Goal: Task Accomplishment & Management: Manage account settings

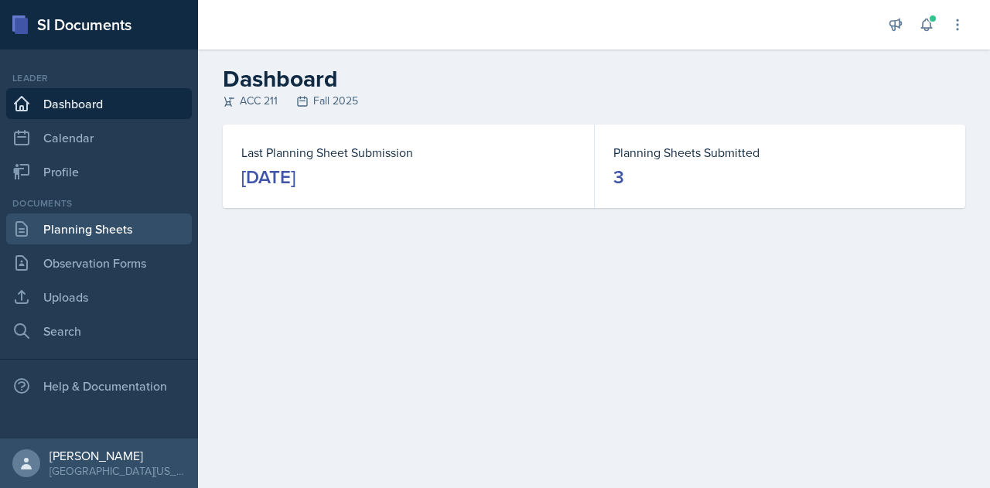
click at [112, 242] on link "Planning Sheets" at bounding box center [99, 228] width 186 height 31
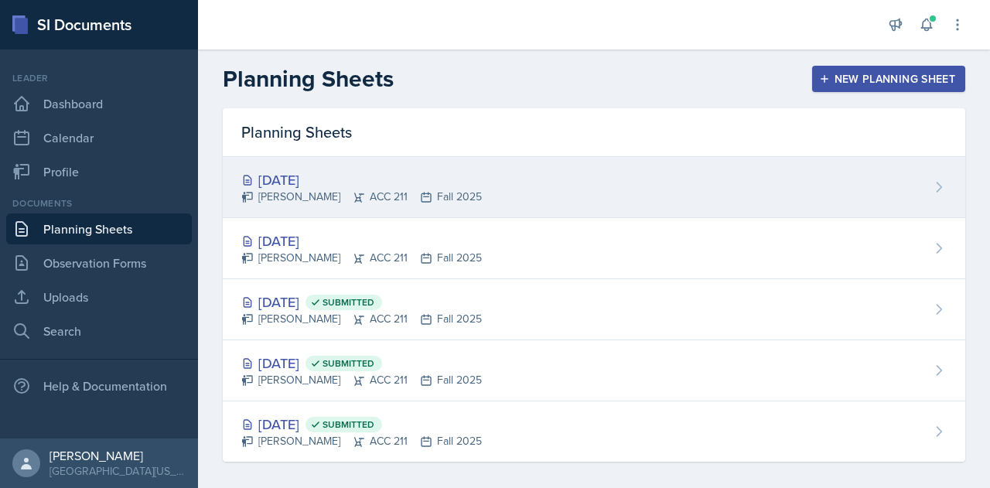
click at [408, 189] on div "[PERSON_NAME] ACC 211 Fall 2025" at bounding box center [361, 197] width 240 height 16
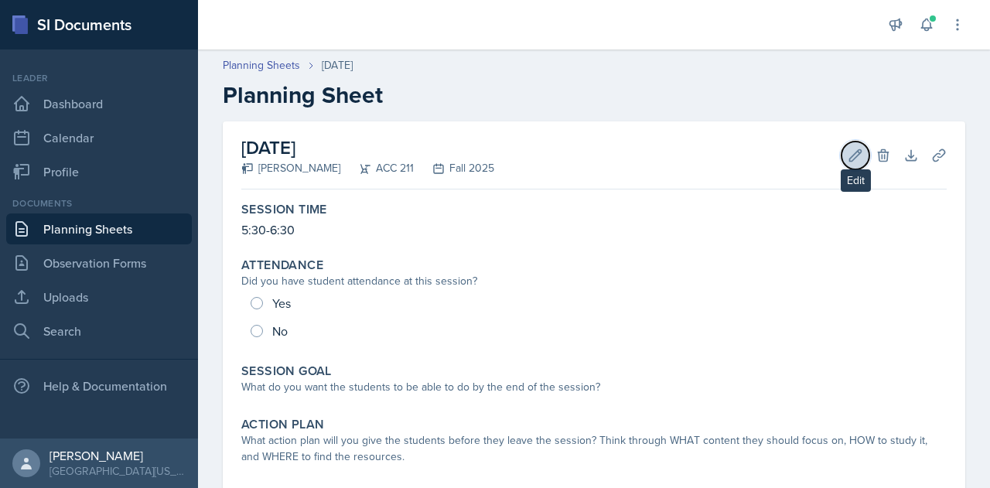
click at [841, 159] on button "Edit" at bounding box center [855, 155] width 28 height 28
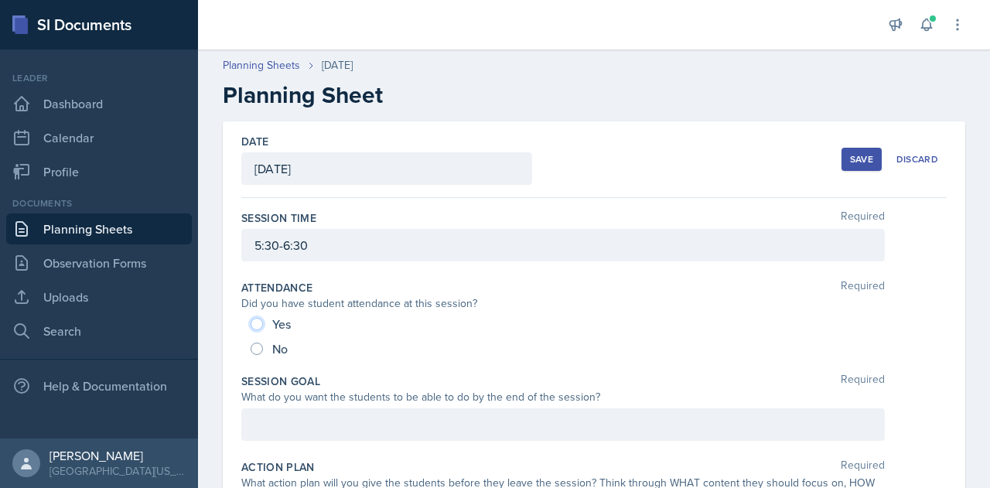
click at [259, 318] on input "Yes" at bounding box center [257, 324] width 12 height 12
radio input "true"
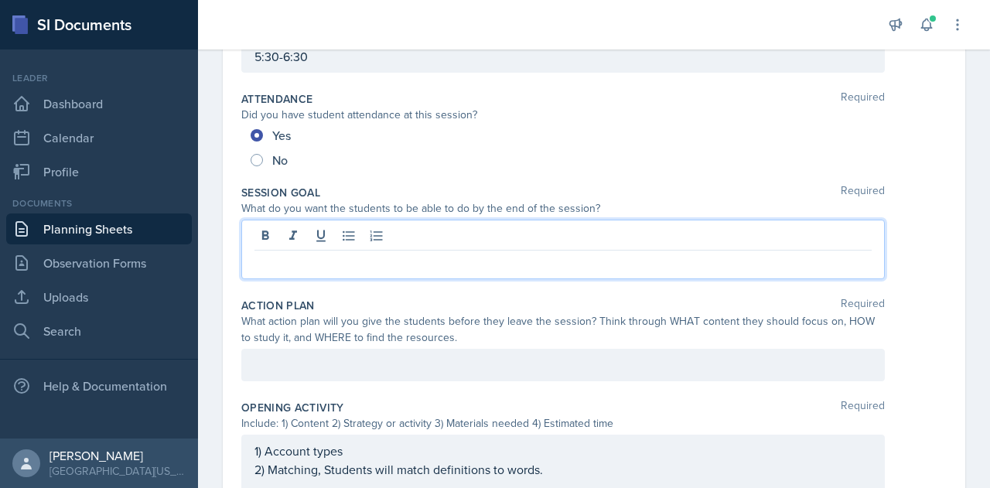
scroll to position [215, 0]
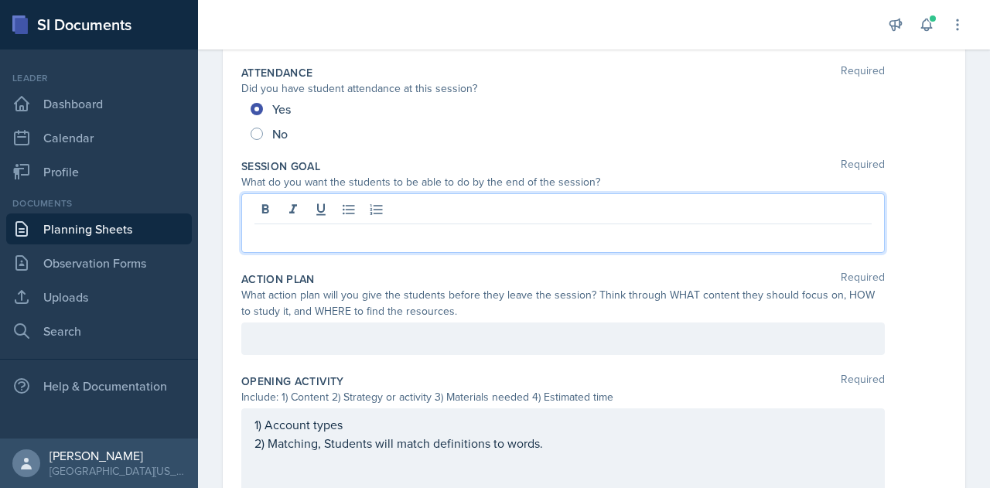
click at [530, 237] on p at bounding box center [562, 236] width 617 height 19
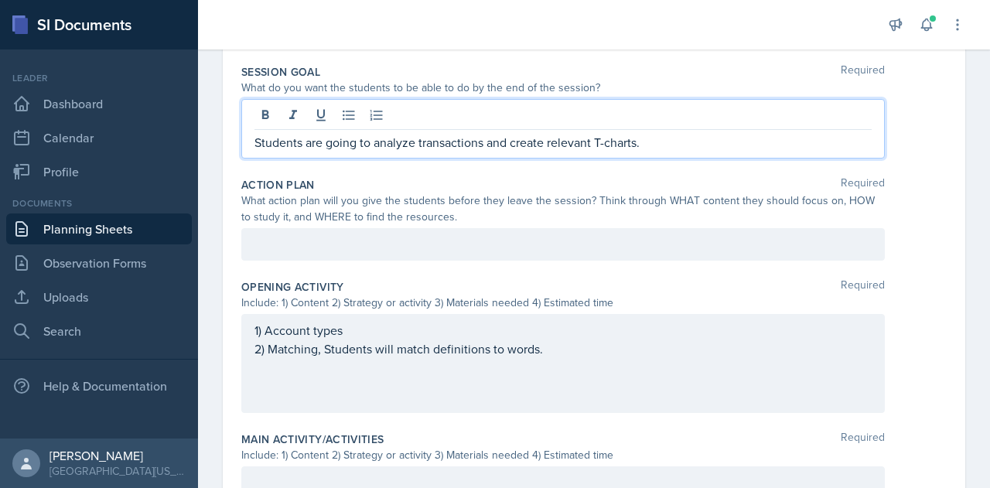
scroll to position [319, 0]
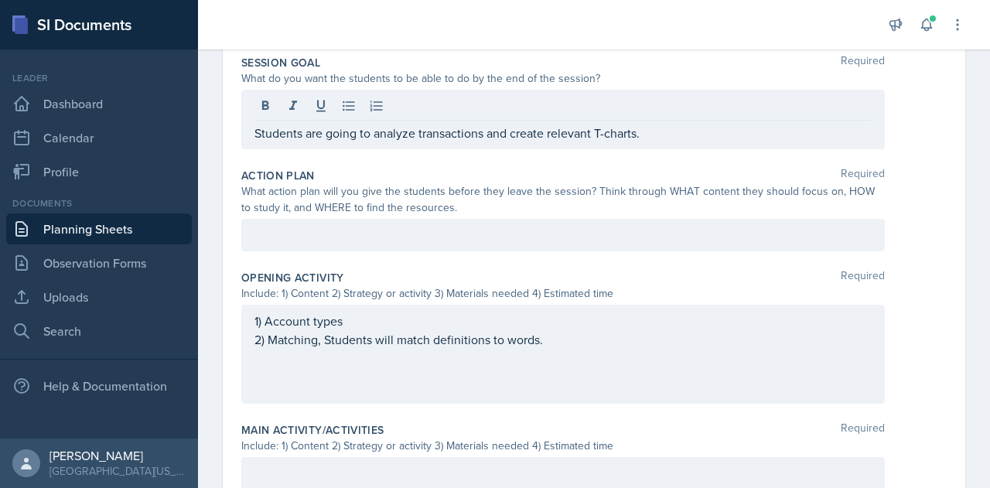
click at [523, 241] on div at bounding box center [562, 235] width 643 height 32
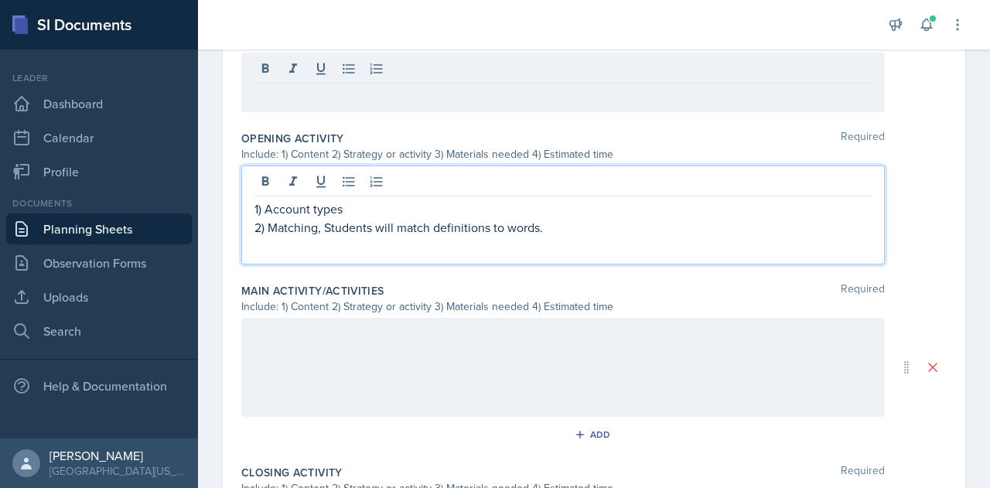
click at [635, 231] on p "2) Matching, Students will match definitions to words." at bounding box center [562, 227] width 617 height 19
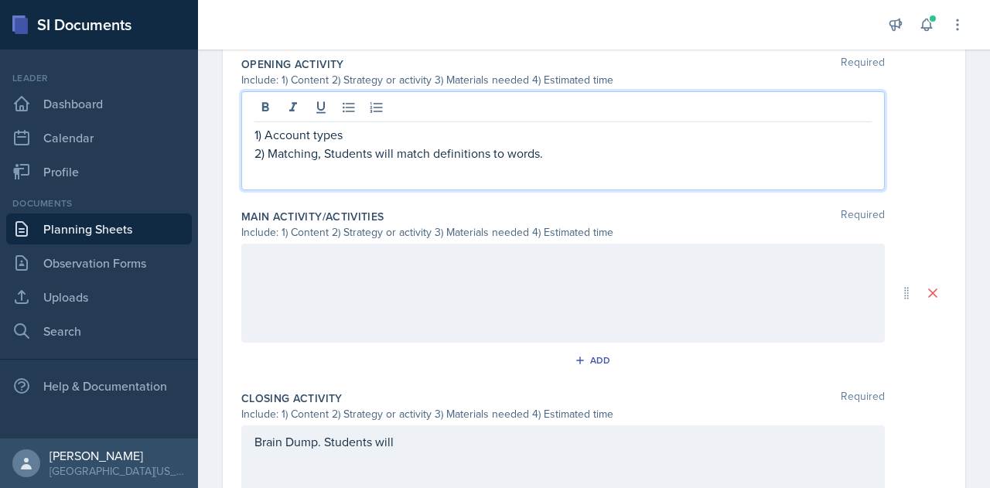
scroll to position [506, 0]
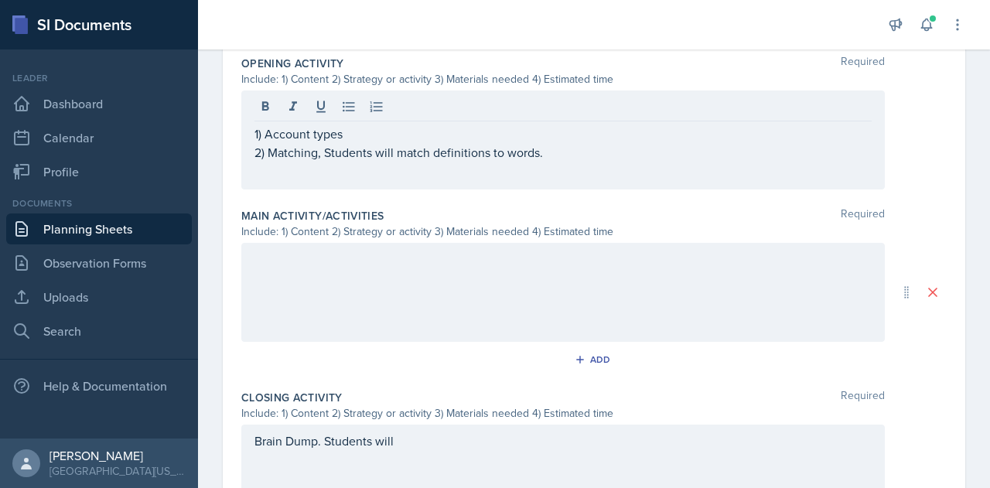
click at [523, 275] on div at bounding box center [562, 292] width 643 height 99
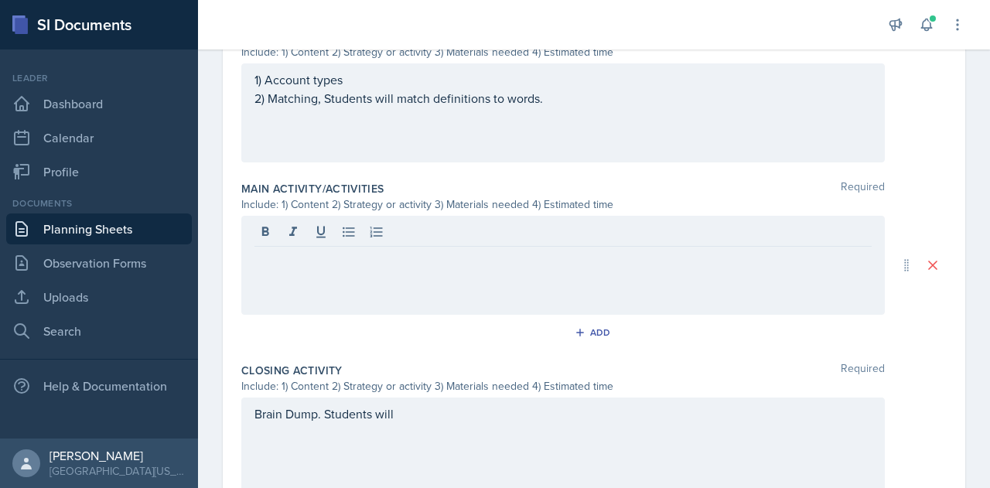
click at [547, 271] on div at bounding box center [562, 265] width 643 height 99
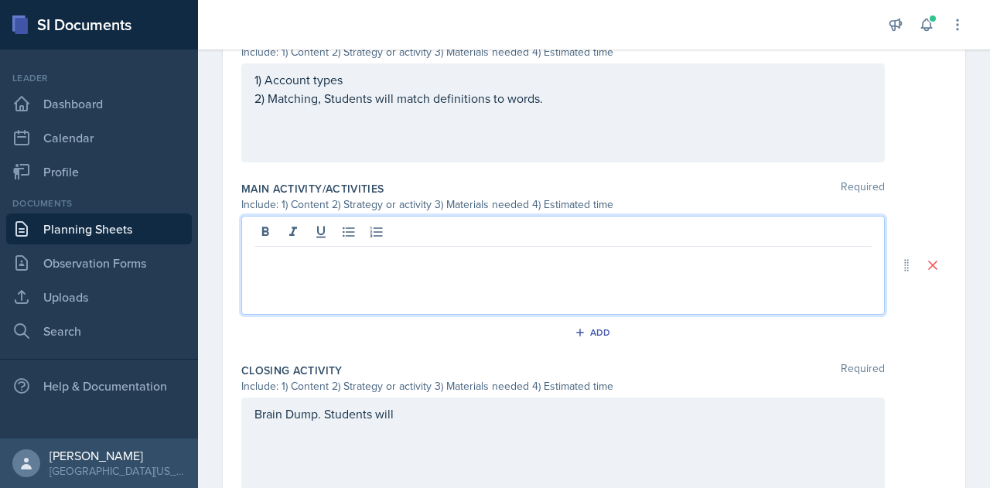
scroll to position [535, 0]
click at [343, 264] on div at bounding box center [562, 262] width 643 height 99
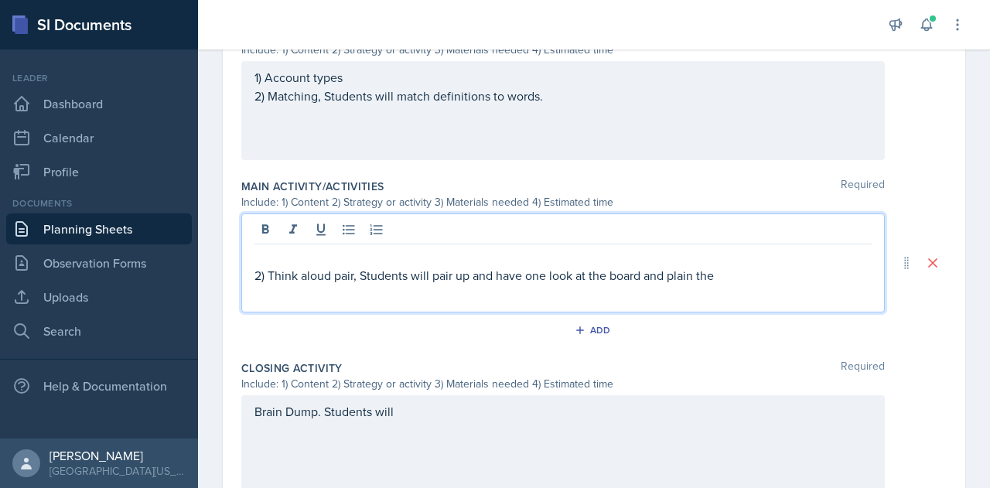
click at [745, 271] on p "2) Think aloud pair, Students will pair up and have one look at the board and p…" at bounding box center [562, 275] width 617 height 19
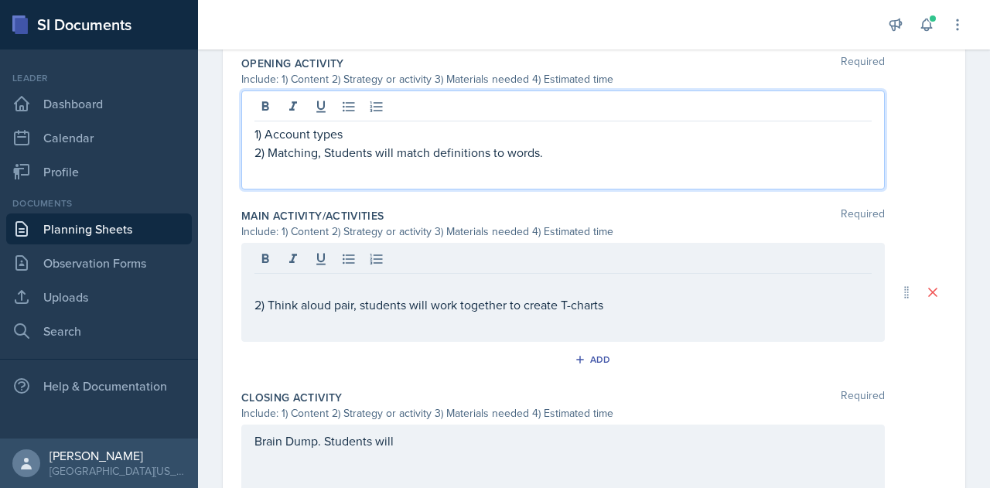
scroll to position [532, 0]
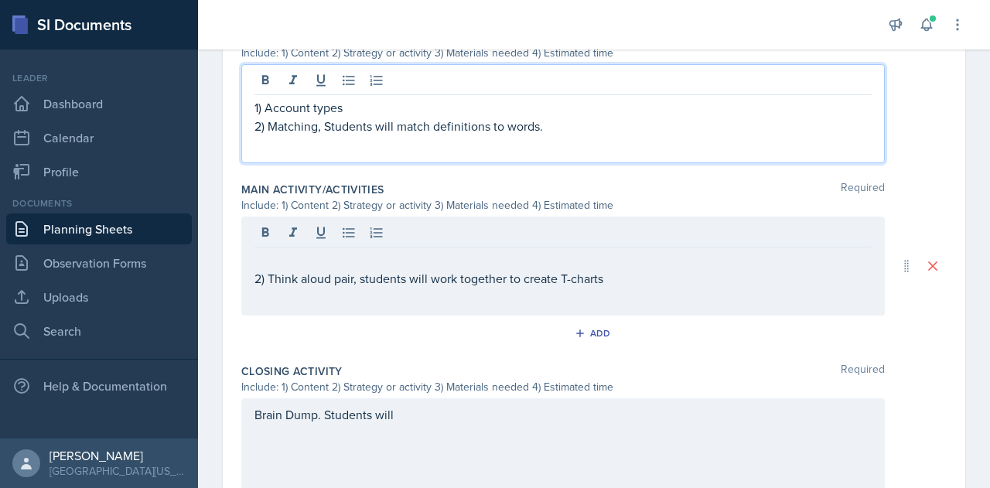
click at [566, 137] on p at bounding box center [562, 144] width 617 height 19
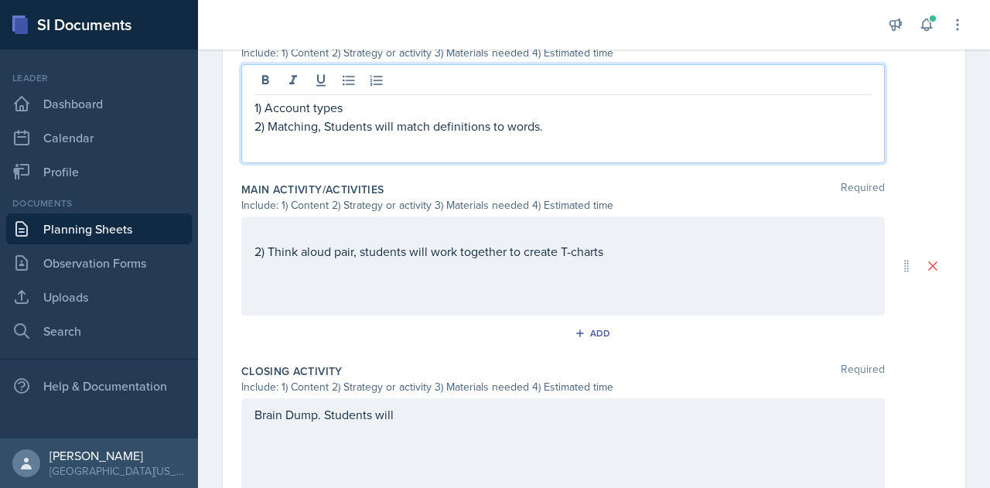
click at [554, 124] on p "2) Matching, Students will match definitions to words." at bounding box center [562, 126] width 617 height 19
click at [581, 123] on p "2) Matching, Students will match descriptions to accounts." at bounding box center [562, 126] width 617 height 19
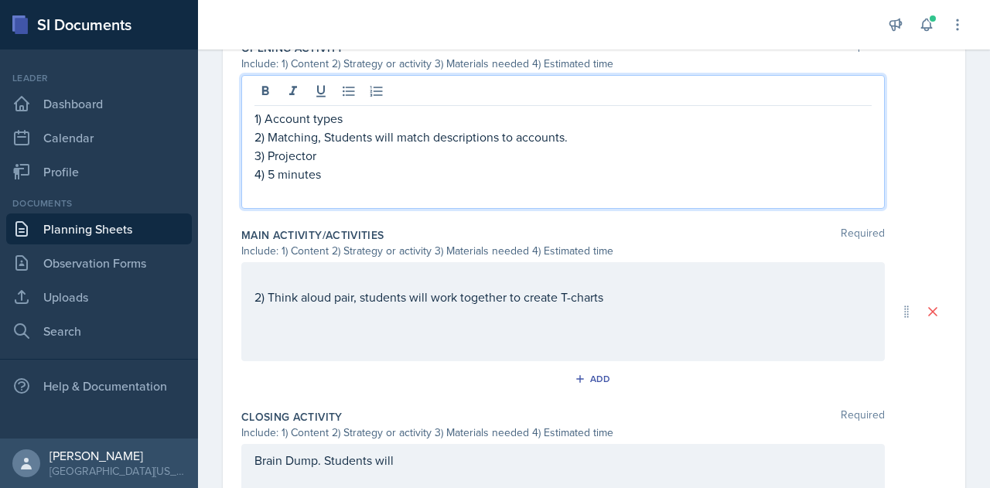
scroll to position [521, 0]
click at [271, 176] on p "4) 5 minutes" at bounding box center [562, 174] width 617 height 19
click at [632, 300] on div "2) Think aloud pair, students will work together to create T-charts" at bounding box center [562, 297] width 617 height 56
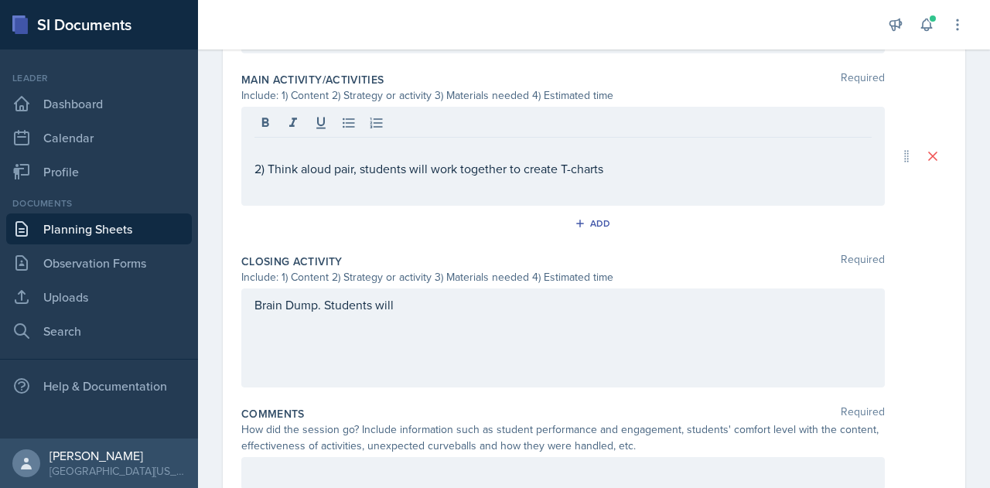
click at [527, 320] on div "Brain Dump. Students will" at bounding box center [562, 337] width 643 height 99
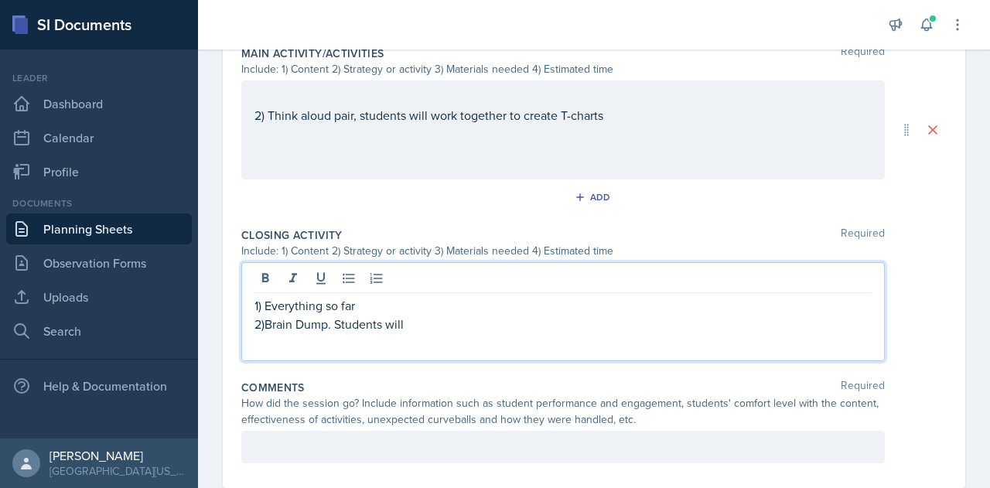
click at [462, 315] on p "2)Brain Dump. Students will" at bounding box center [562, 324] width 617 height 19
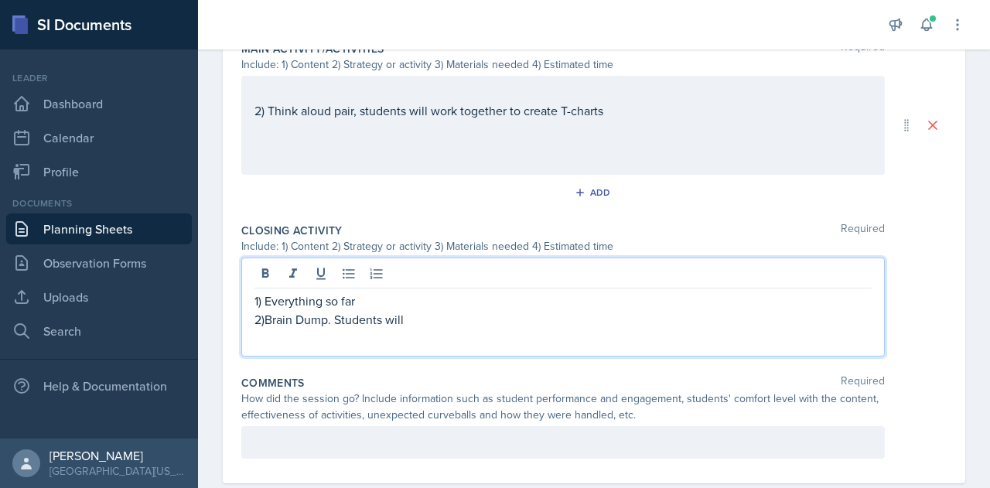
click at [391, 299] on p "1) Everything so far" at bounding box center [562, 301] width 617 height 19
click at [452, 313] on p at bounding box center [562, 319] width 617 height 19
click at [416, 333] on div "2)Brain Dump. Students will" at bounding box center [562, 306] width 643 height 99
click at [275, 322] on p "3) scratch paper" at bounding box center [562, 319] width 617 height 19
click at [440, 302] on p "2)Brain Dump. Students will" at bounding box center [562, 301] width 617 height 19
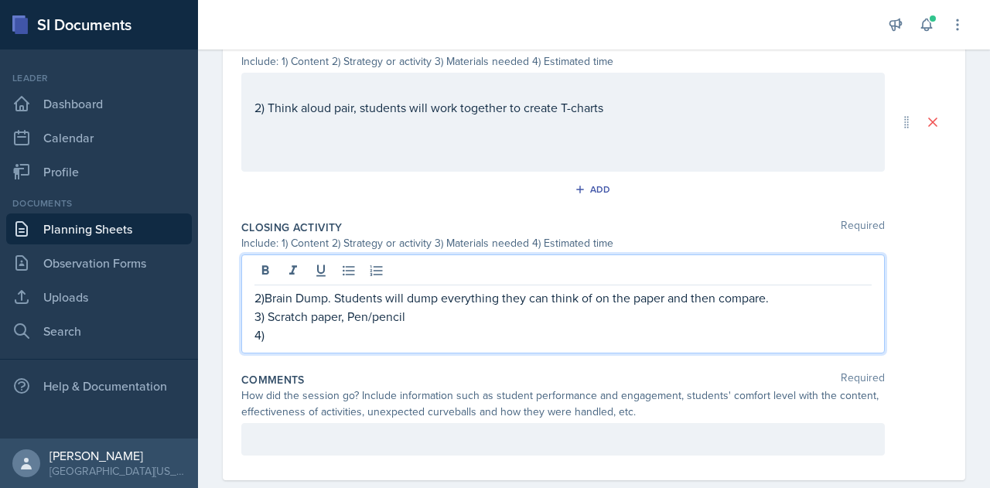
scroll to position [684, 0]
click at [400, 336] on p "4)" at bounding box center [562, 335] width 617 height 19
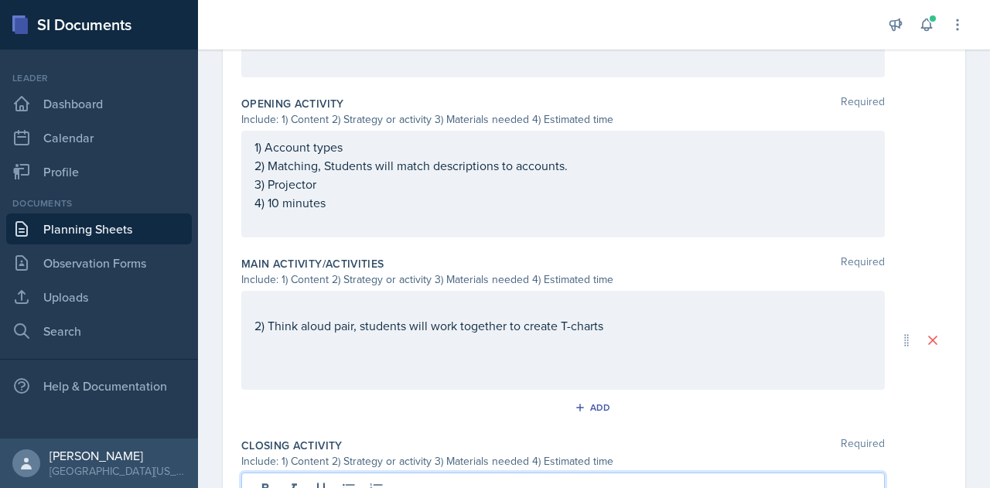
scroll to position [493, 0]
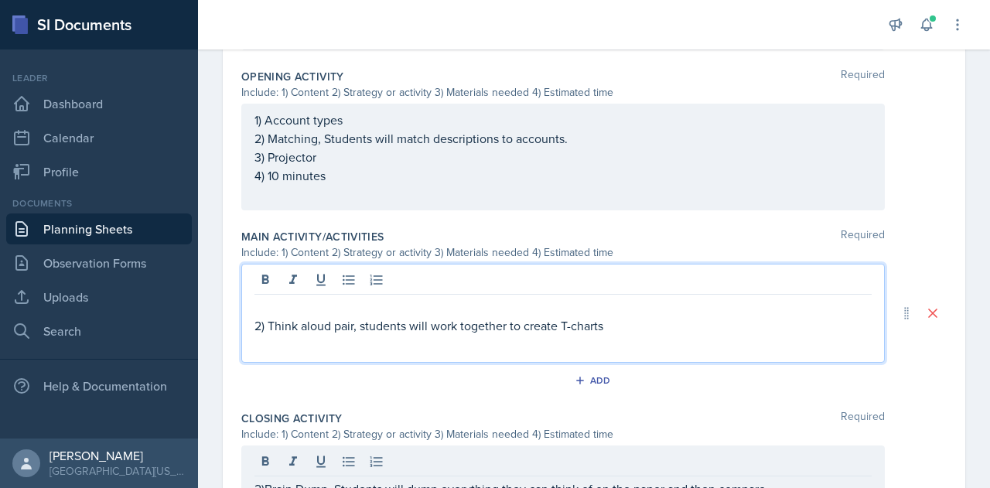
click at [673, 325] on p "2) Think aloud pair, students will work together to create T-charts" at bounding box center [562, 325] width 617 height 19
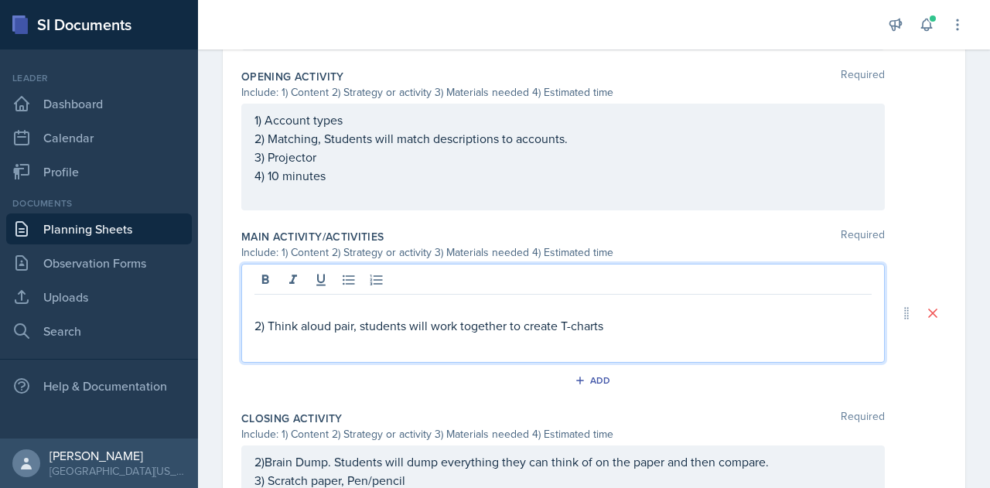
click at [633, 302] on p at bounding box center [562, 307] width 617 height 19
click at [665, 335] on p at bounding box center [562, 344] width 617 height 19
click at [568, 303] on p "1) T-charts" at bounding box center [562, 307] width 617 height 19
click at [623, 327] on p "2) Think aloud pair, students will work together to create T-charts" at bounding box center [562, 325] width 617 height 19
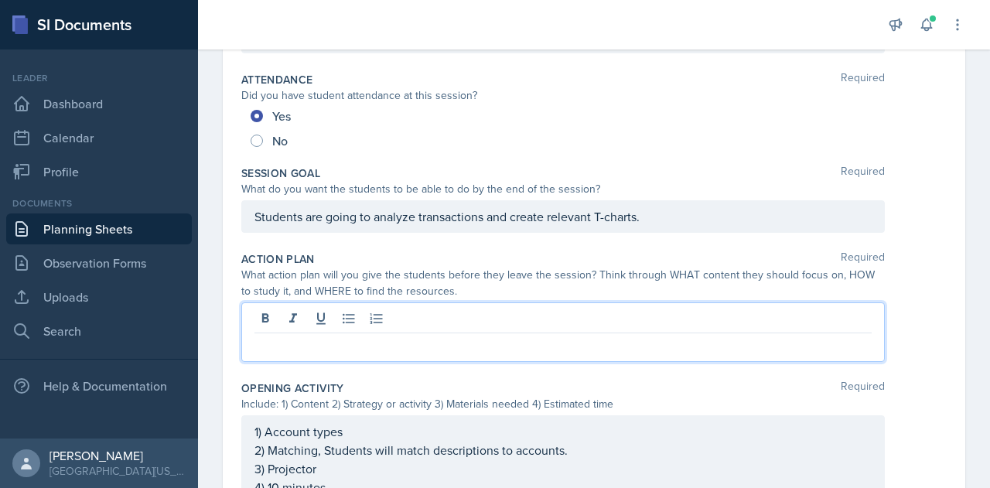
scroll to position [235, 0]
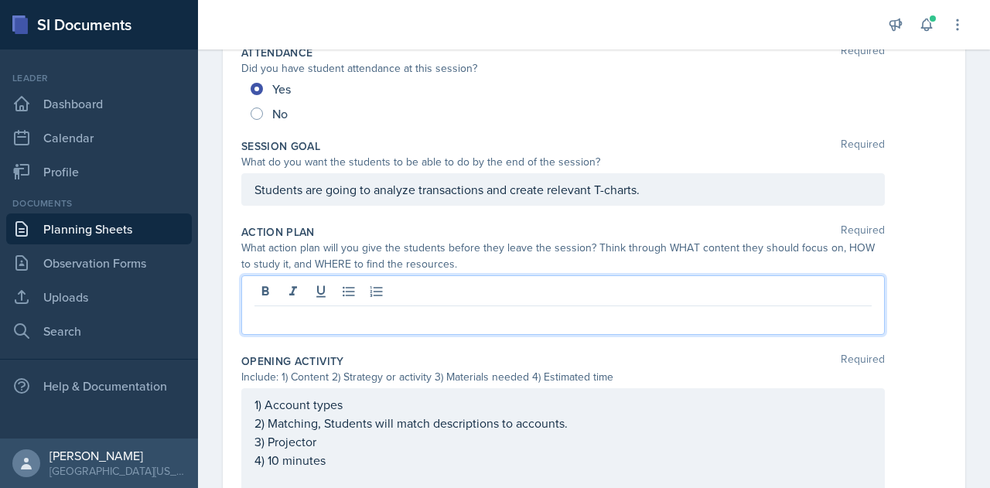
click at [646, 315] on p at bounding box center [562, 318] width 617 height 19
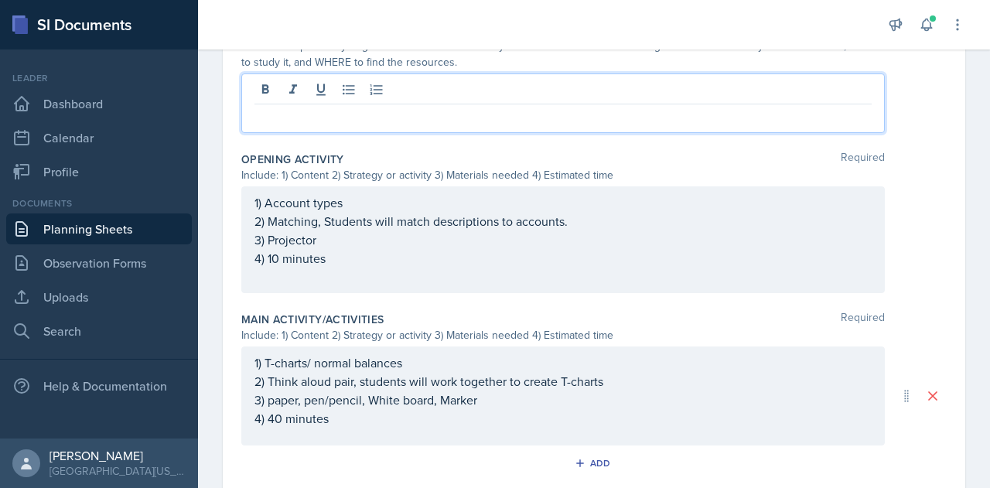
scroll to position [735, 0]
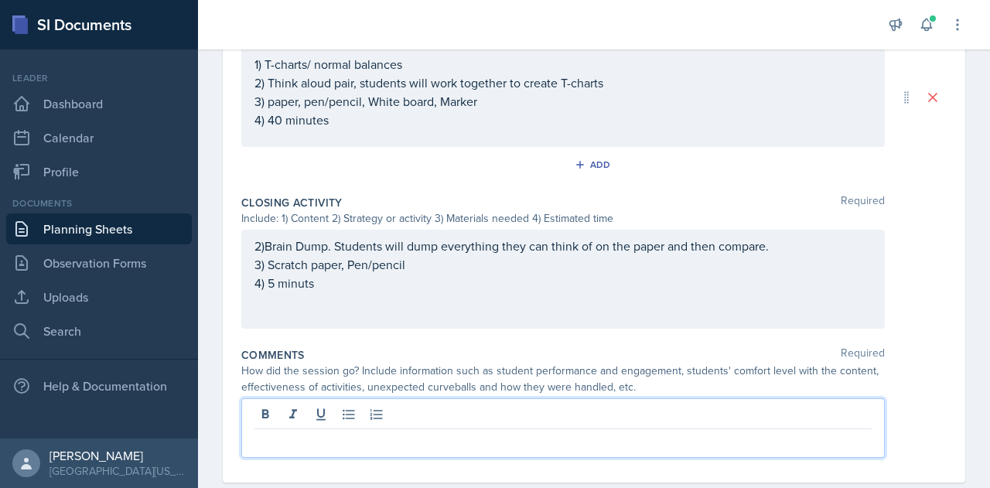
click at [425, 407] on div at bounding box center [562, 428] width 643 height 60
click at [611, 438] on p "3 active students came, 2 regulars and a new face." at bounding box center [562, 441] width 617 height 19
click at [667, 443] on p "3 active students came, 2 regulars and a new face. Students were" at bounding box center [562, 441] width 617 height 19
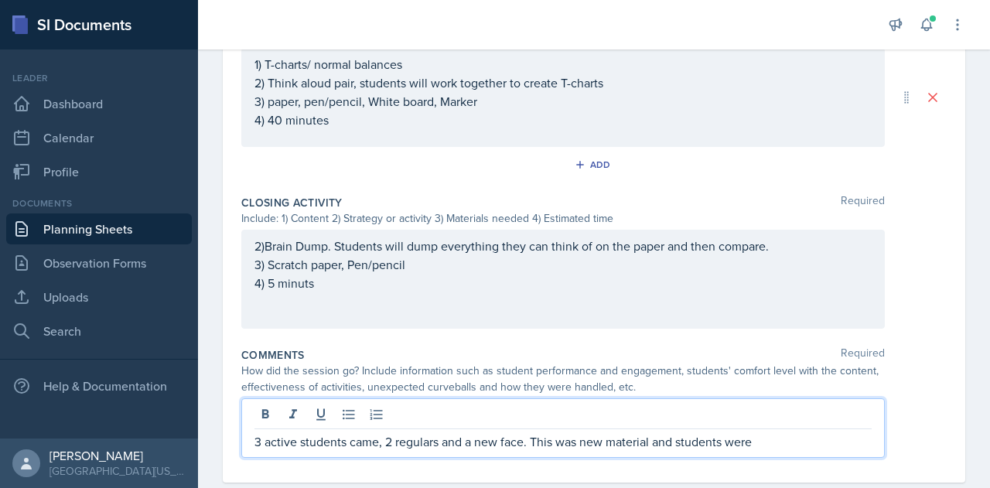
click at [830, 437] on p "3 active students came, 2 regulars and a new face. This was new material and st…" at bounding box center [562, 441] width 617 height 19
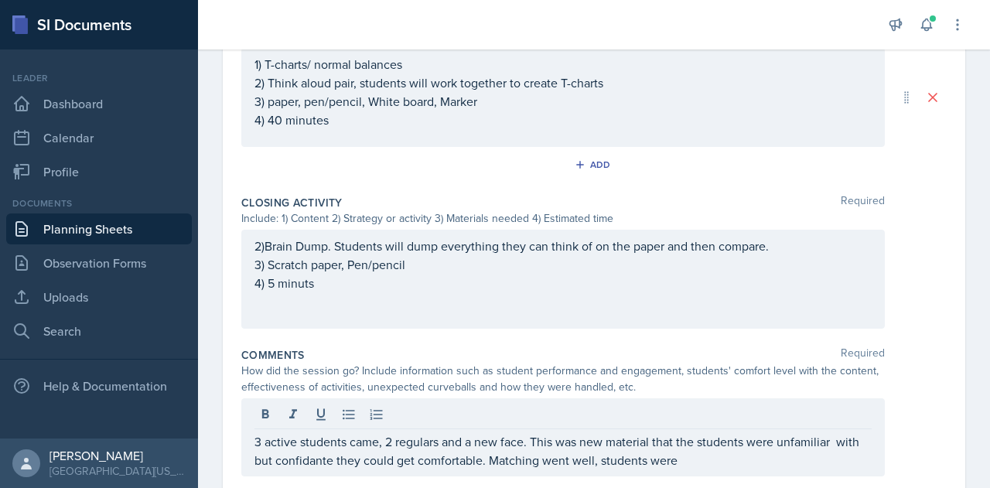
click at [734, 468] on div "3 active students came, 2 regulars and a new face. This was new material that t…" at bounding box center [562, 437] width 643 height 78
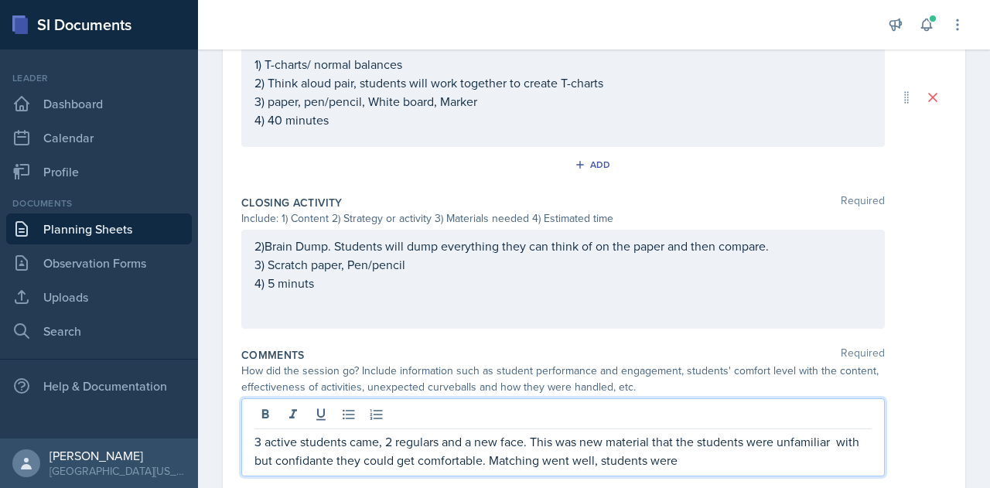
click at [745, 458] on p "3 active students came, 2 regulars and a new face. This was new material that t…" at bounding box center [562, 450] width 617 height 37
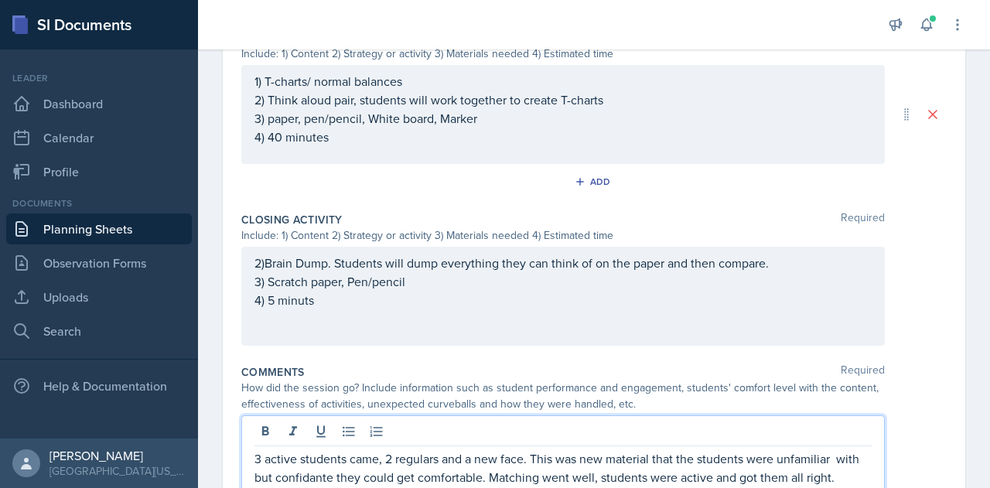
scroll to position [754, 0]
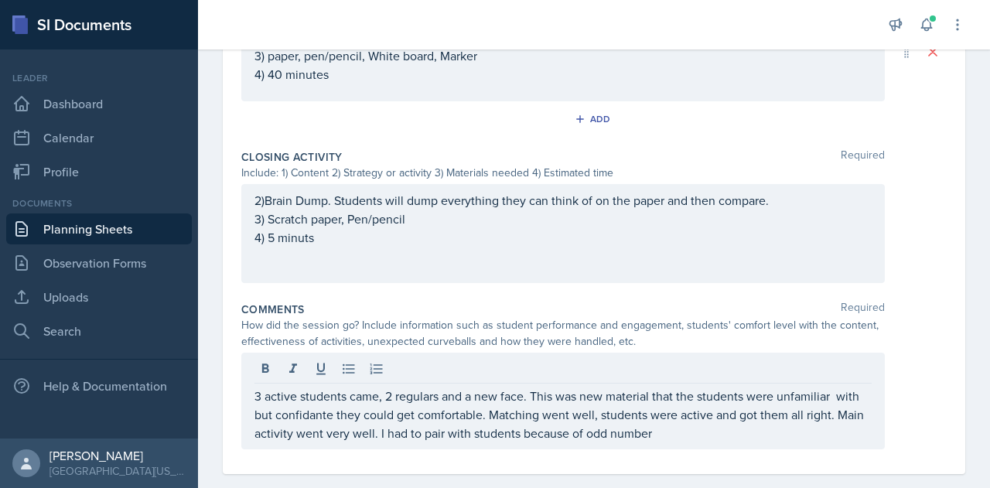
click at [680, 432] on p "3 active students came, 2 regulars and a new face. This was new material that t…" at bounding box center [562, 415] width 617 height 56
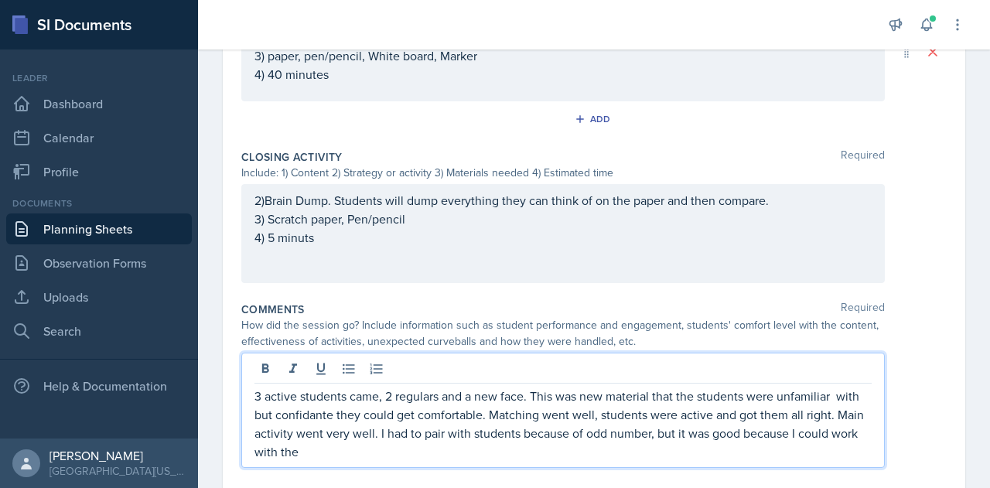
scroll to position [791, 0]
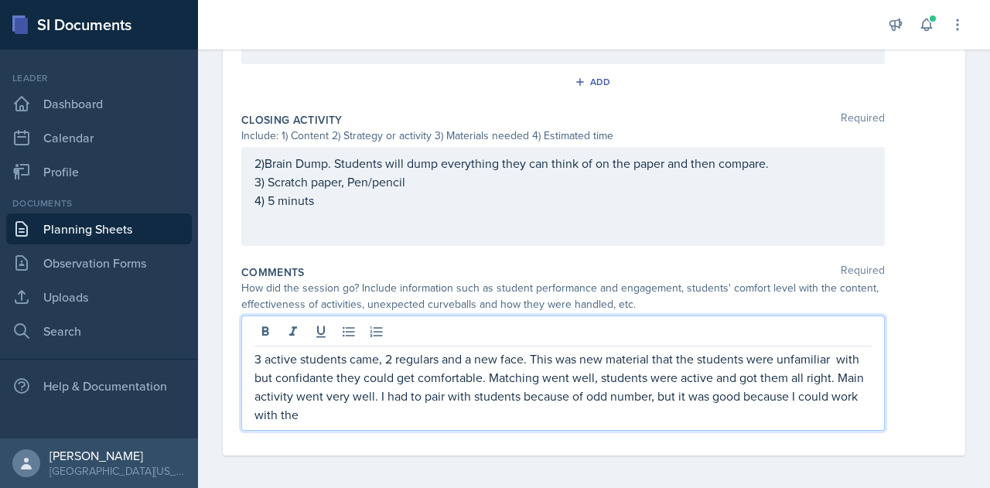
click at [384, 414] on p "3 active students came, 2 regulars and a new face. This was new material that t…" at bounding box center [562, 386] width 617 height 74
click at [552, 414] on p "3 active students came, 2 regulars and a new face. This was new material that t…" at bounding box center [562, 386] width 617 height 74
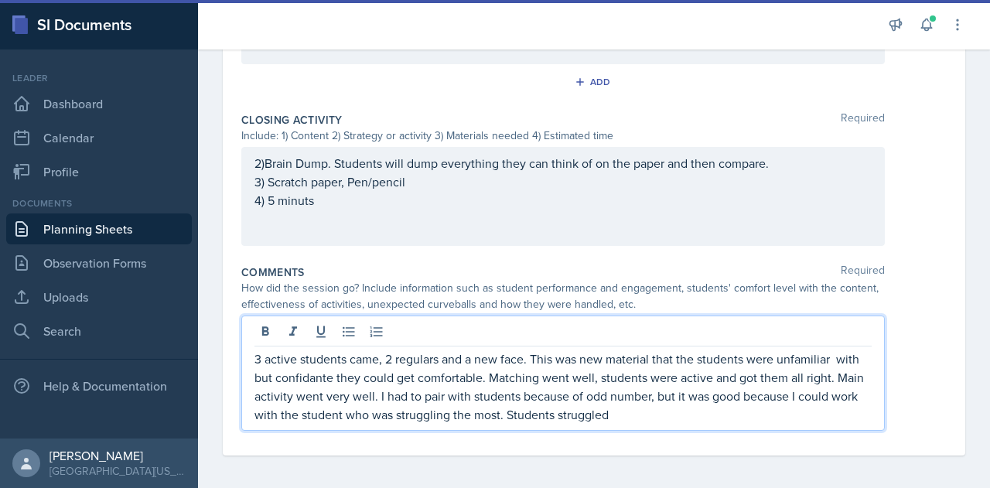
click at [617, 413] on p "3 active students came, 2 regulars and a new face. This was new material that t…" at bounding box center [562, 386] width 617 height 74
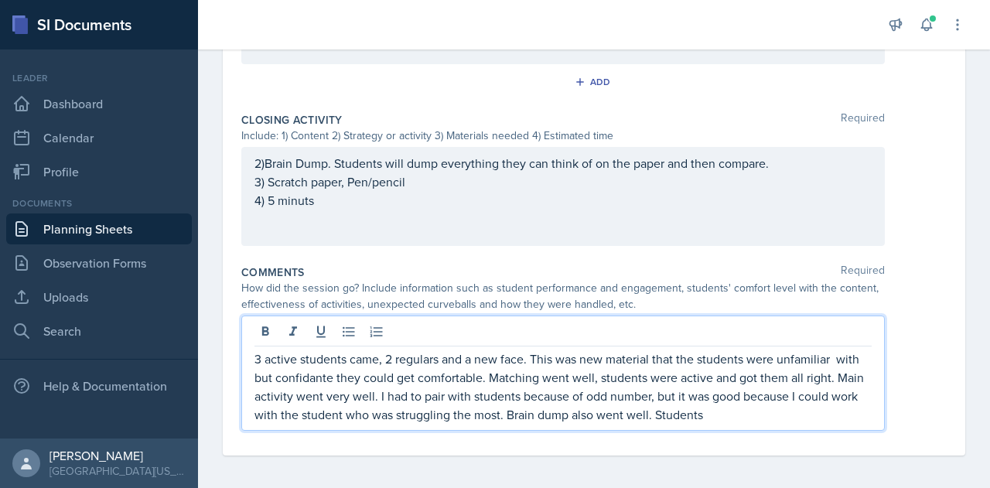
click at [740, 417] on p "3 active students came, 2 regulars and a new face. This was new material that t…" at bounding box center [562, 386] width 617 height 74
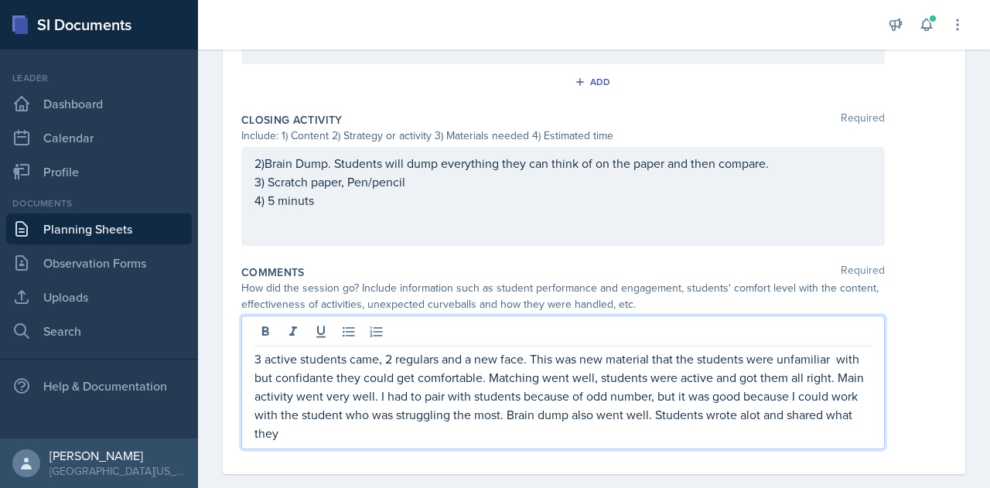
click at [747, 416] on p "3 active students came, 2 regulars and a new face. This was new material that t…" at bounding box center [562, 395] width 617 height 93
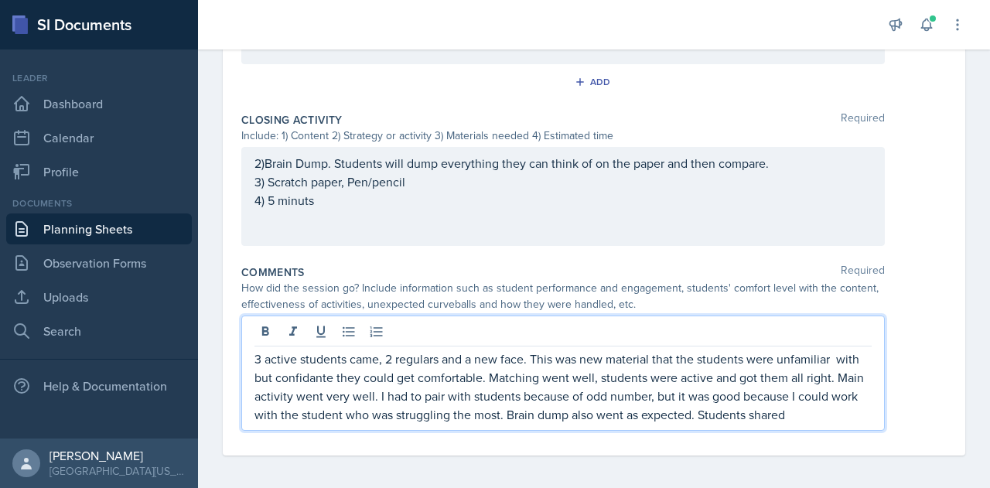
click at [839, 418] on p "3 active students came, 2 regulars and a new face. This was new material that t…" at bounding box center [562, 386] width 617 height 74
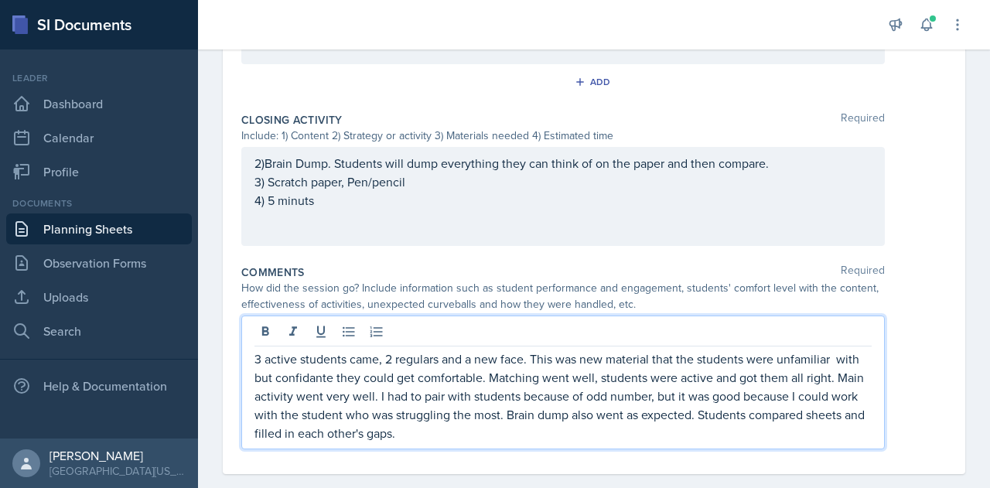
scroll to position [810, 0]
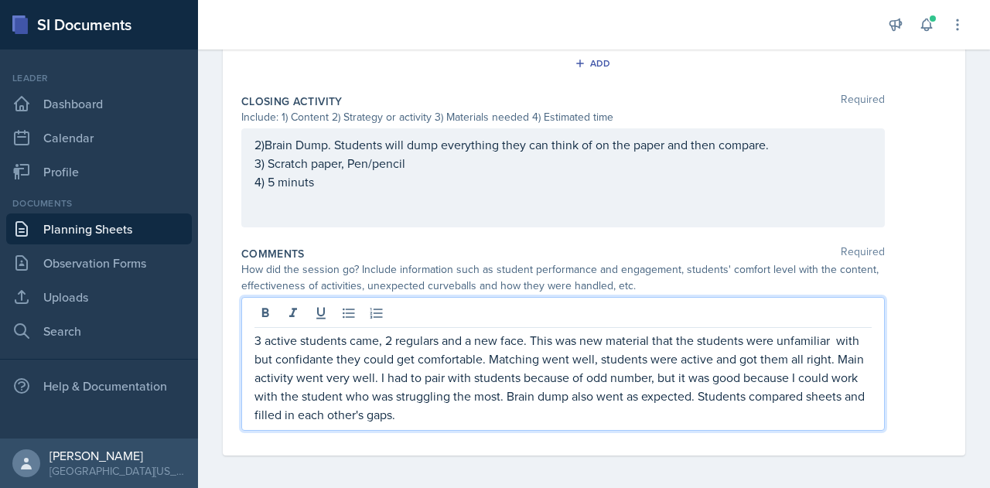
click at [733, 418] on p "3 active students came, 2 regulars and a new face. This was new material that t…" at bounding box center [562, 377] width 617 height 93
click at [490, 411] on p "3 active students came, 2 regulars and a new face. This was new material that t…" at bounding box center [562, 377] width 617 height 93
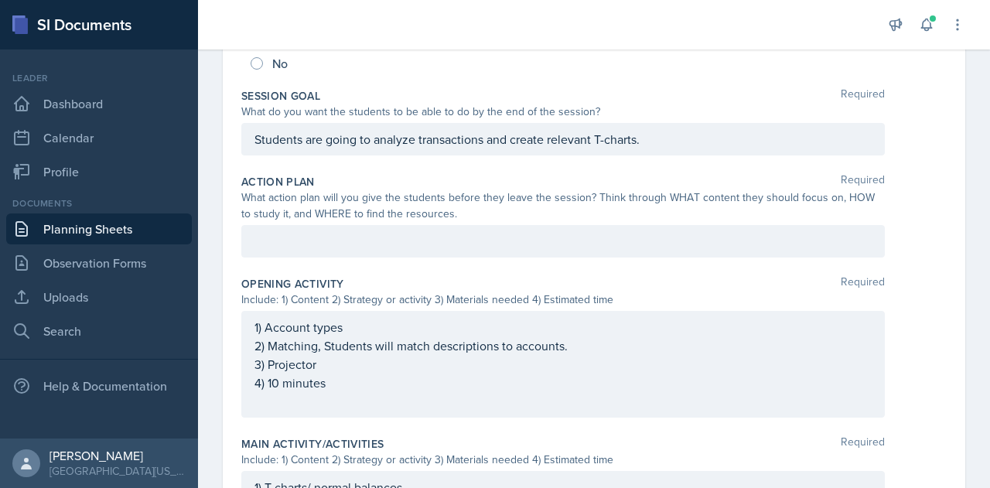
scroll to position [0, 0]
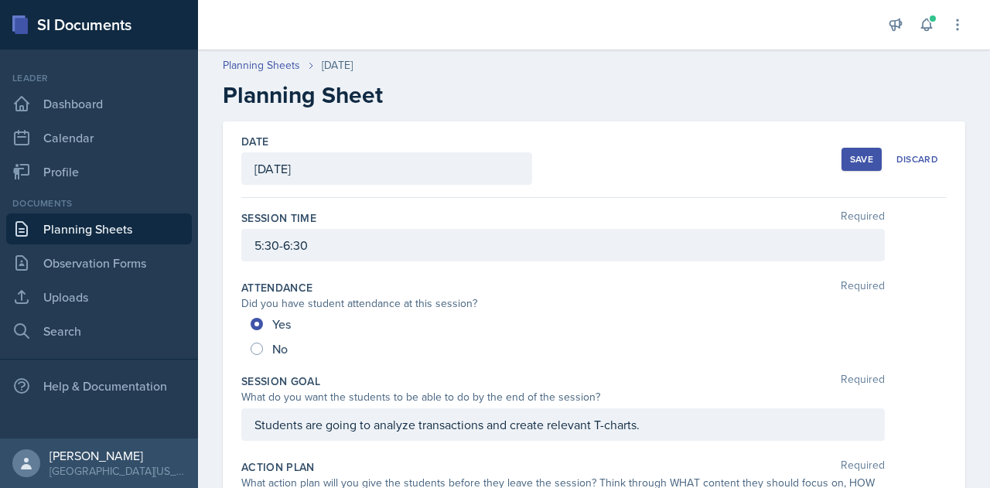
click at [850, 158] on div "Save" at bounding box center [861, 159] width 23 height 12
